Goal: Task Accomplishment & Management: Manage account settings

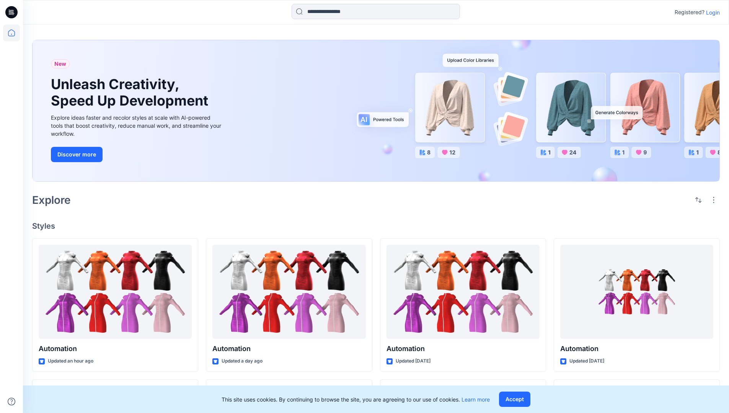
click at [711, 12] on p "Login" at bounding box center [713, 12] width 14 height 8
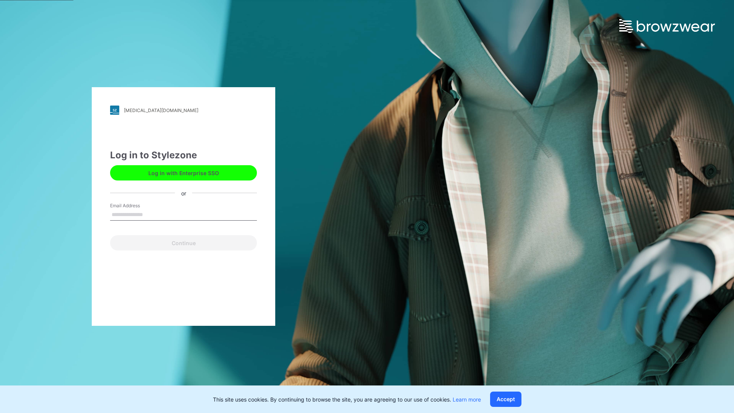
click at [151, 214] on input "Email Address" at bounding box center [183, 214] width 147 height 11
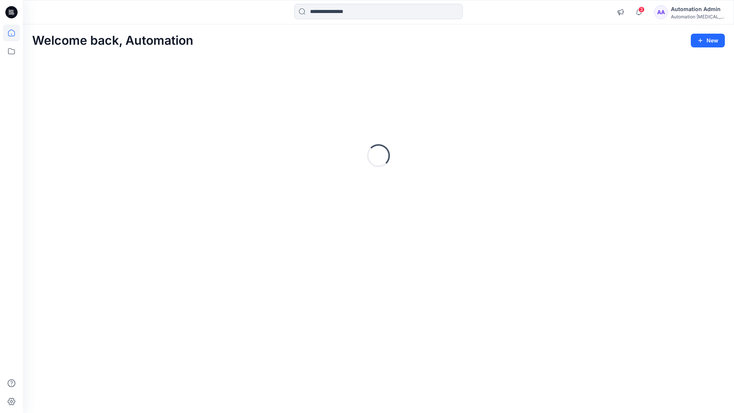
click at [15, 33] on icon at bounding box center [11, 32] width 7 height 7
click at [11, 50] on icon at bounding box center [11, 51] width 17 height 17
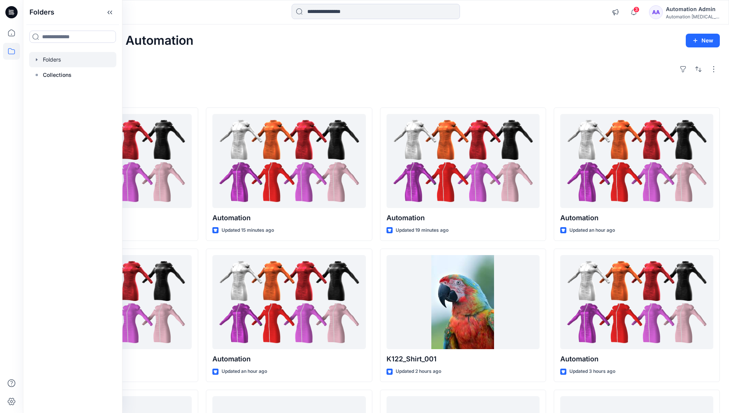
click at [47, 57] on div at bounding box center [72, 59] width 87 height 15
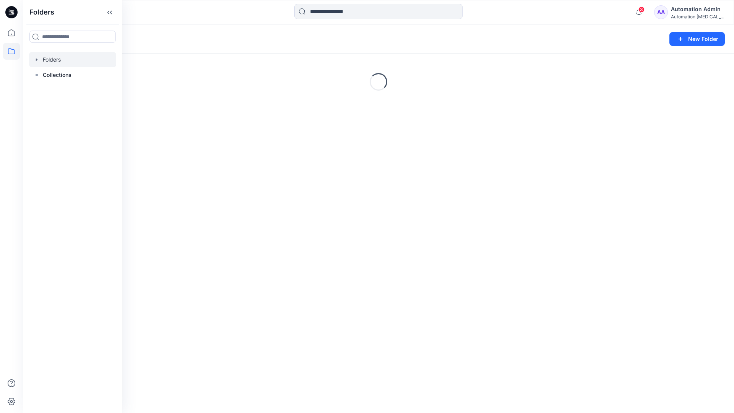
scroll to position [79, 0]
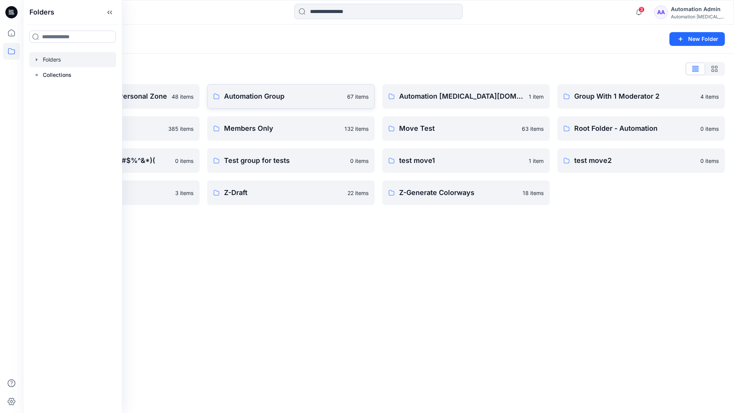
click at [259, 99] on p "Automation Group" at bounding box center [283, 96] width 119 height 11
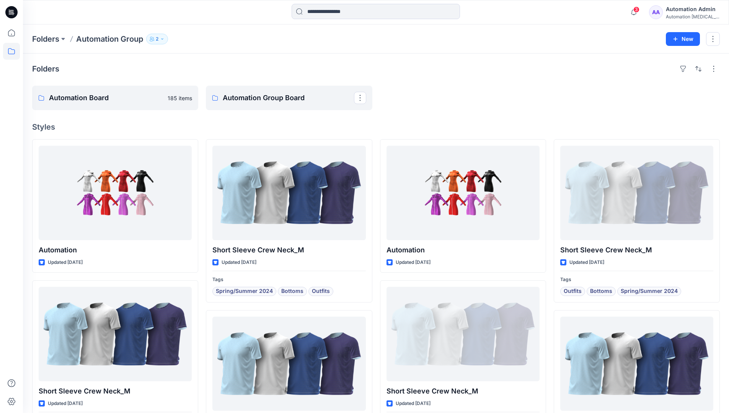
click at [164, 39] on icon "button" at bounding box center [162, 39] width 5 height 5
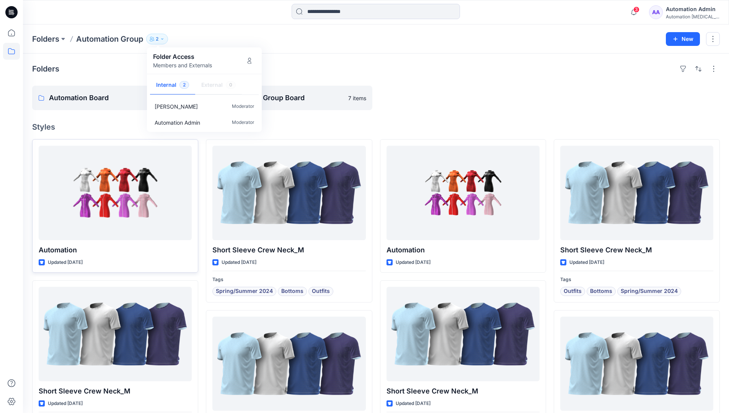
click at [167, 198] on div at bounding box center [115, 193] width 153 height 94
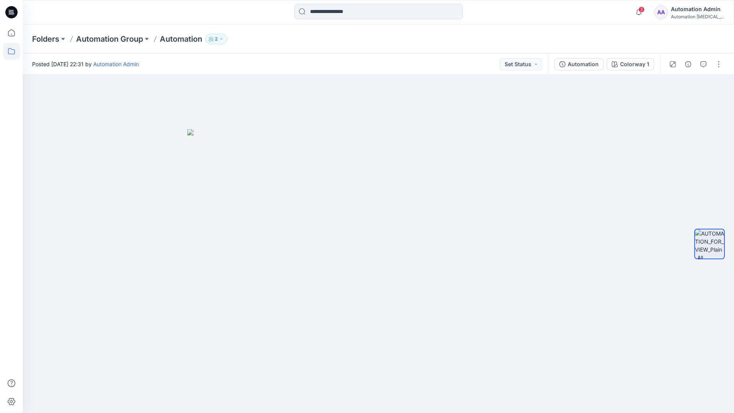
click at [7, 54] on icon at bounding box center [11, 51] width 17 height 17
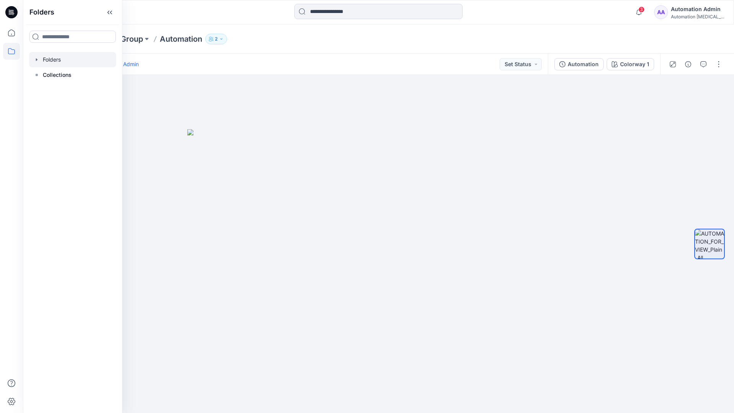
click at [45, 59] on div at bounding box center [72, 59] width 87 height 15
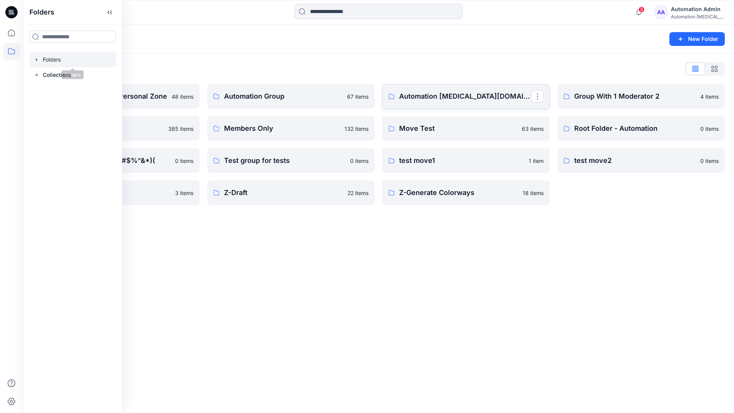
click at [446, 99] on p "Automation testim.io" at bounding box center [465, 96] width 132 height 11
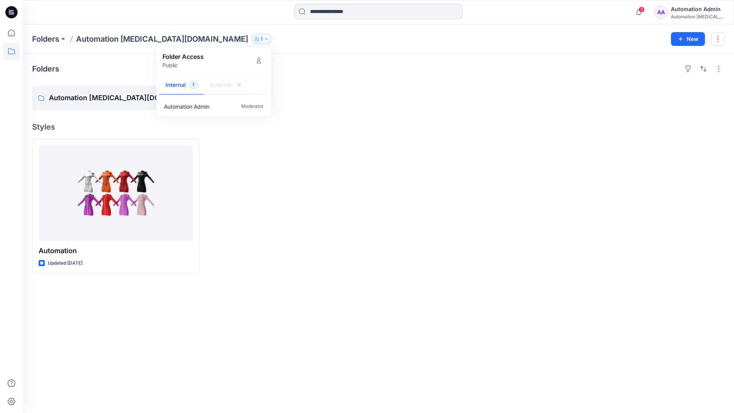
click at [688, 12] on div "Automation Admin" at bounding box center [698, 9] width 54 height 9
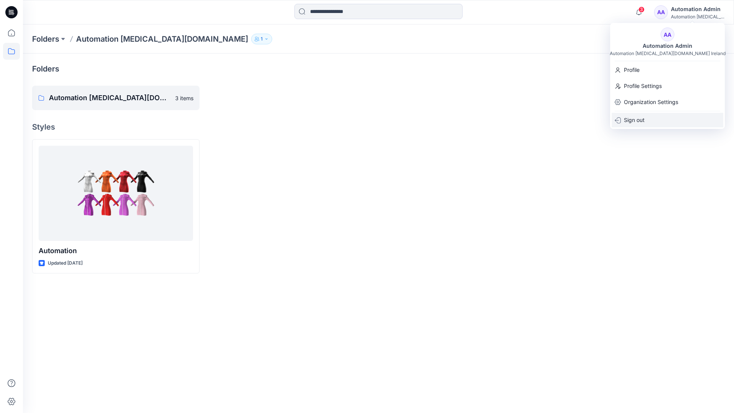
click at [647, 118] on div "Sign out" at bounding box center [668, 120] width 112 height 15
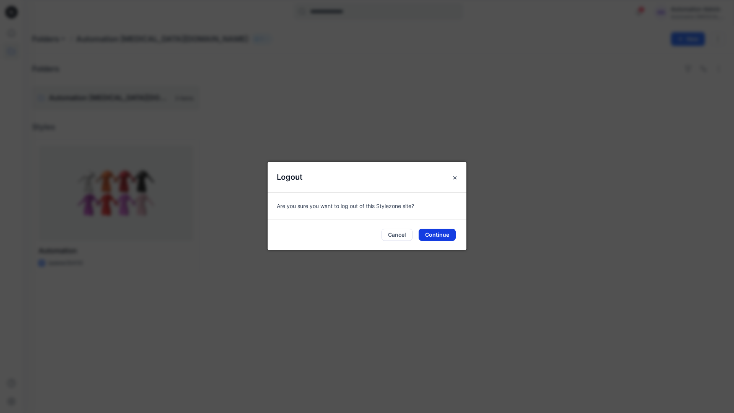
click at [439, 233] on button "Continue" at bounding box center [437, 235] width 37 height 12
